Goal: Transaction & Acquisition: Purchase product/service

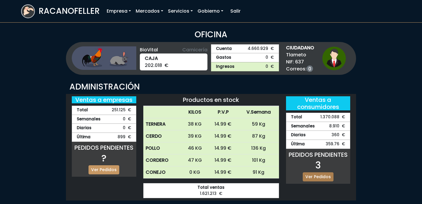
click at [319, 176] on link "Ver Pedidos" at bounding box center [318, 176] width 31 height 9
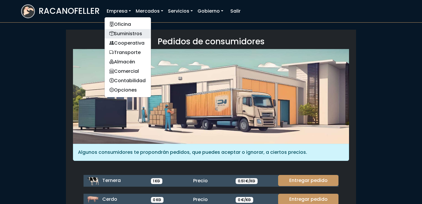
click at [135, 34] on link "Suministros" at bounding box center [128, 33] width 46 height 9
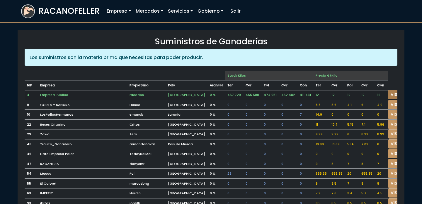
click at [388, 94] on link "VISITAR" at bounding box center [398, 94] width 21 height 9
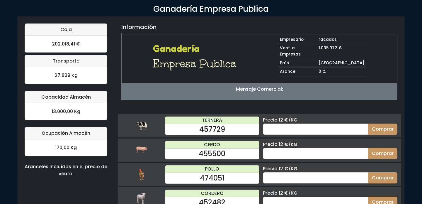
scroll to position [57, 0]
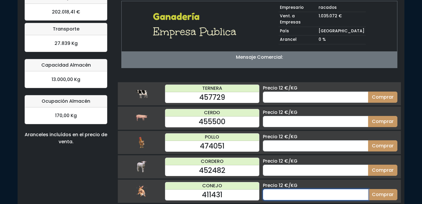
click at [328, 189] on input "number" at bounding box center [315, 194] width 105 height 11
type input "60"
click at [368, 189] on button "Comprar" at bounding box center [382, 194] width 29 height 11
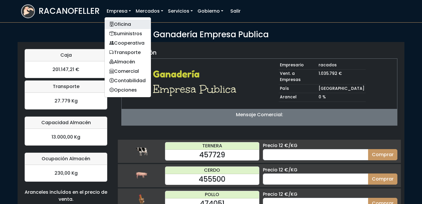
click at [128, 28] on link "Oficina" at bounding box center [128, 24] width 46 height 9
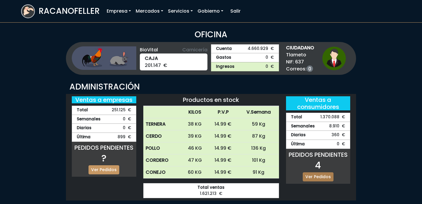
click at [320, 177] on link "Ver Pedidos" at bounding box center [318, 176] width 31 height 9
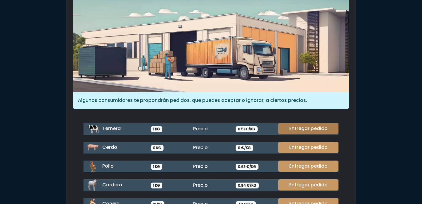
scroll to position [78, 0]
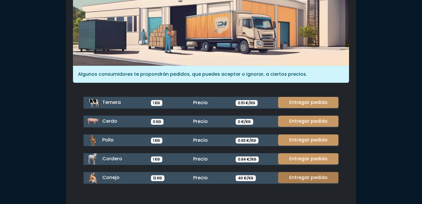
click at [315, 175] on link "Entregar pedido" at bounding box center [308, 177] width 60 height 11
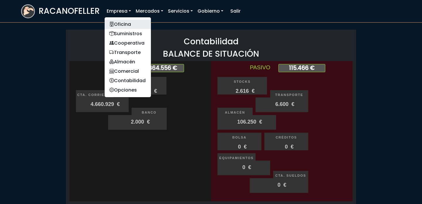
click at [124, 23] on link "Oficina" at bounding box center [128, 24] width 46 height 9
